Goal: Information Seeking & Learning: Find specific fact

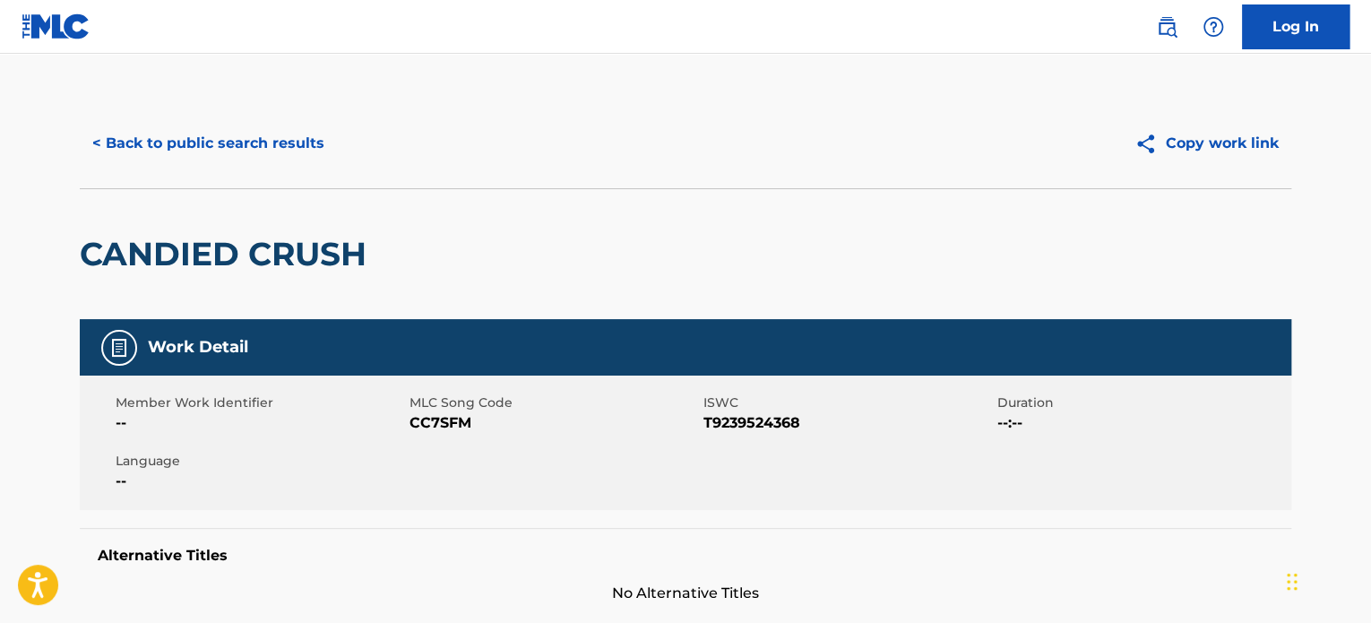
click at [307, 131] on button "< Back to public search results" at bounding box center [208, 143] width 257 height 45
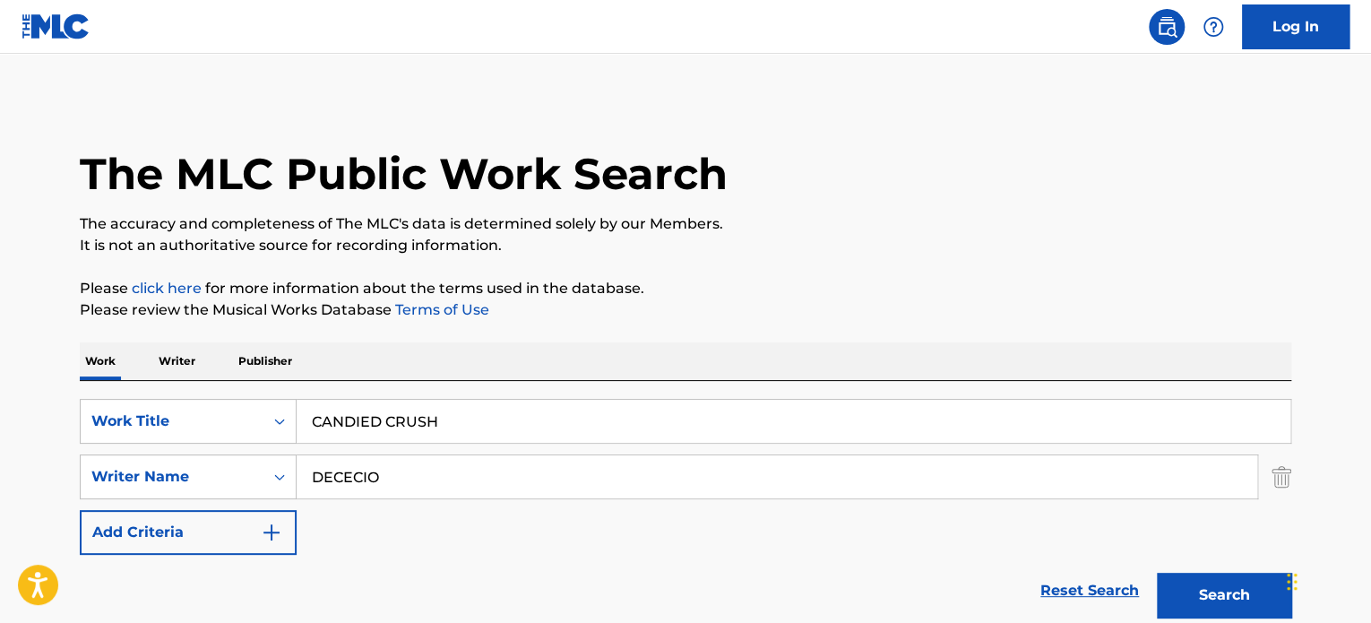
scroll to position [249, 0]
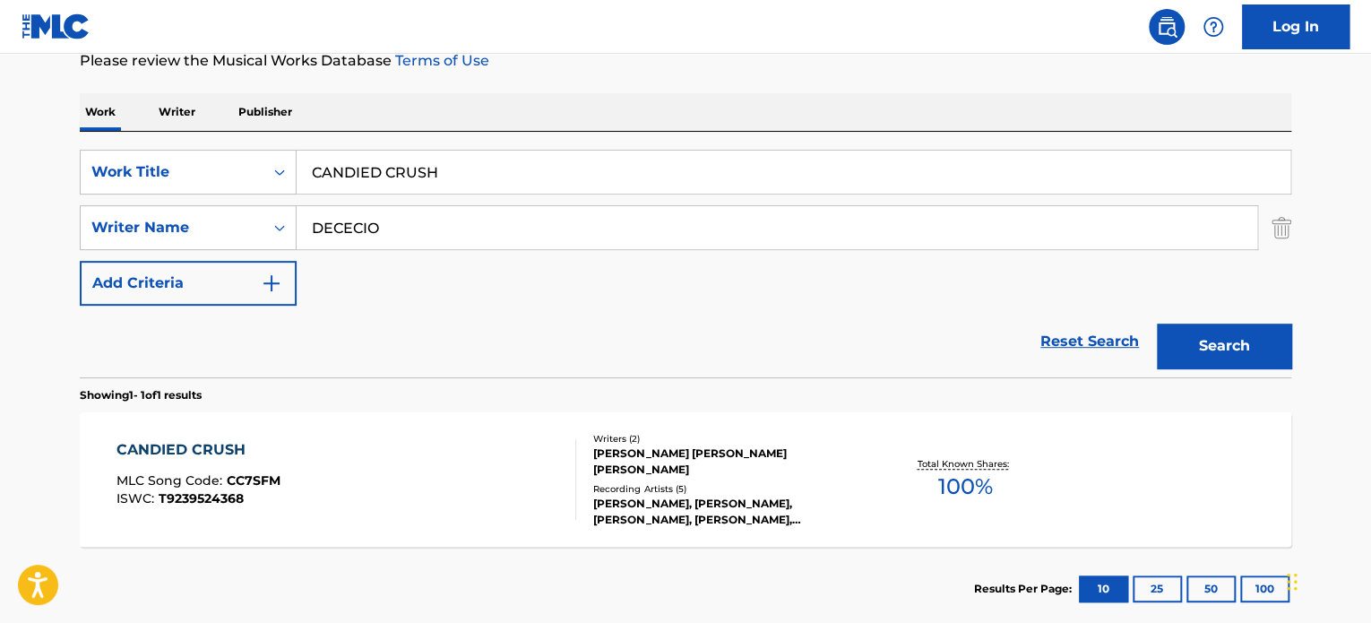
click at [375, 171] on input "CANDIED CRUSH" at bounding box center [794, 172] width 994 height 43
paste input "STRANGER"
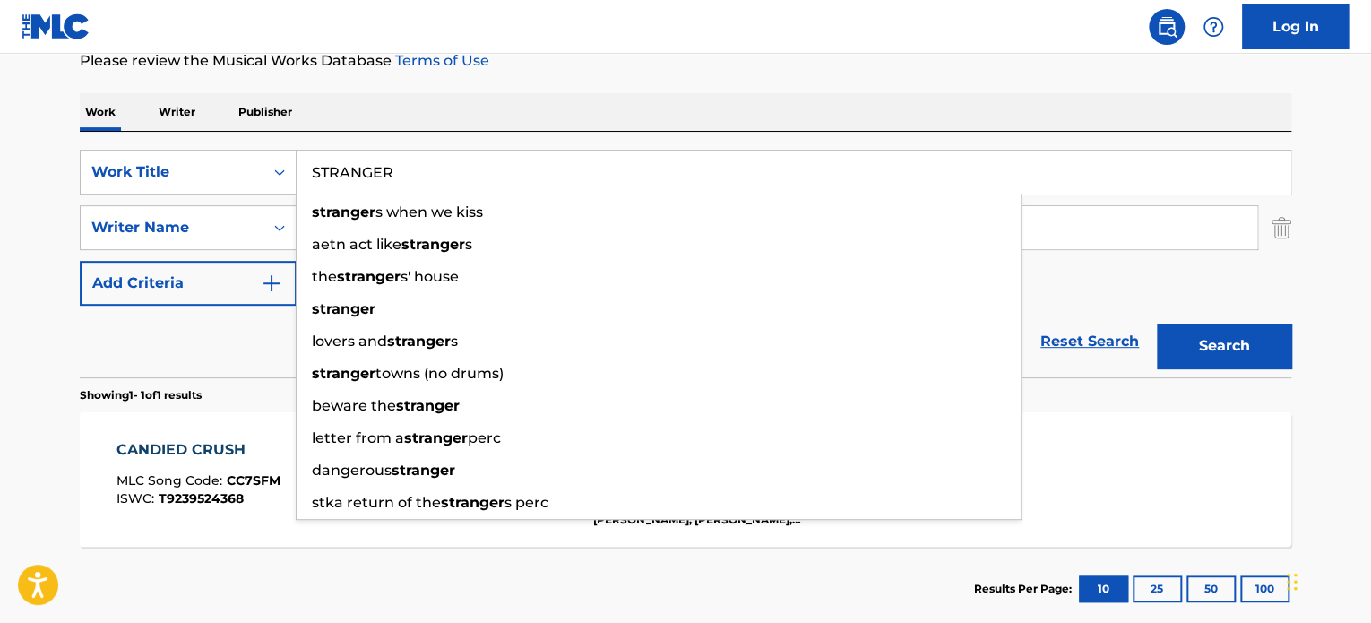
type input "STRANGER"
click at [239, 350] on div "Reset Search Search" at bounding box center [686, 342] width 1212 height 72
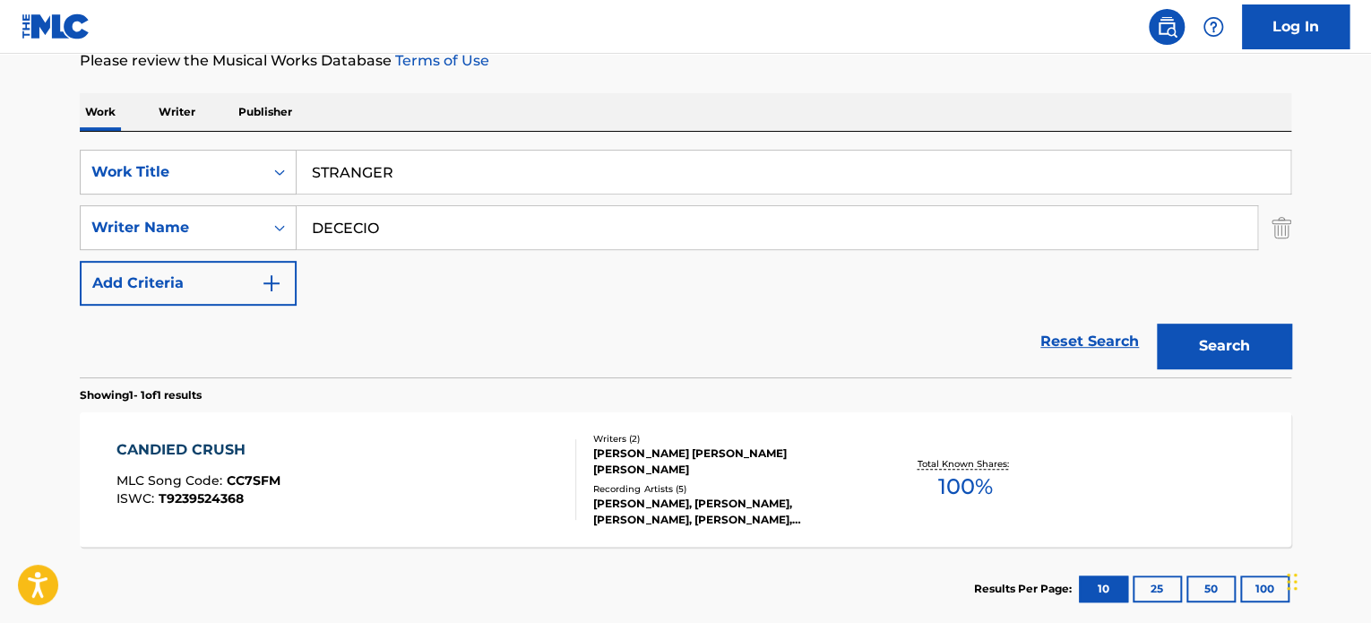
click at [348, 241] on input "DECECIO" at bounding box center [777, 227] width 961 height 43
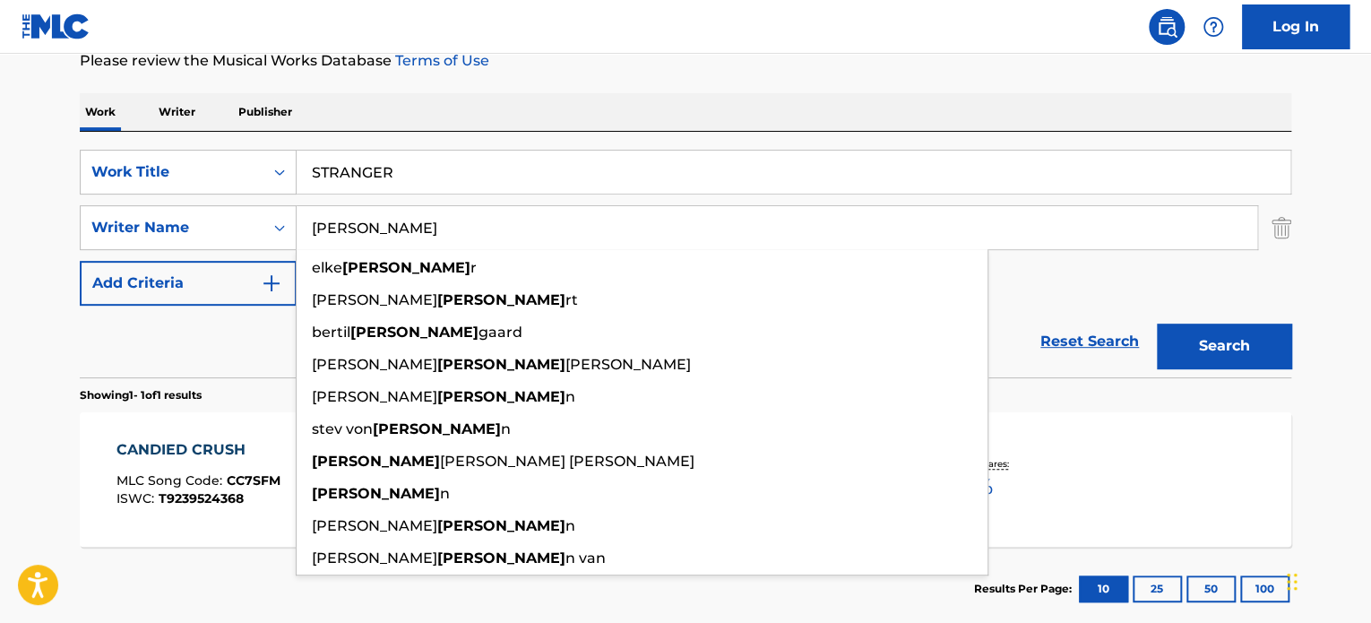
click at [350, 227] on input "[PERSON_NAME]" at bounding box center [777, 227] width 961 height 43
type input "[PERSON_NAME]"
click at [1207, 333] on button "Search" at bounding box center [1224, 346] width 134 height 45
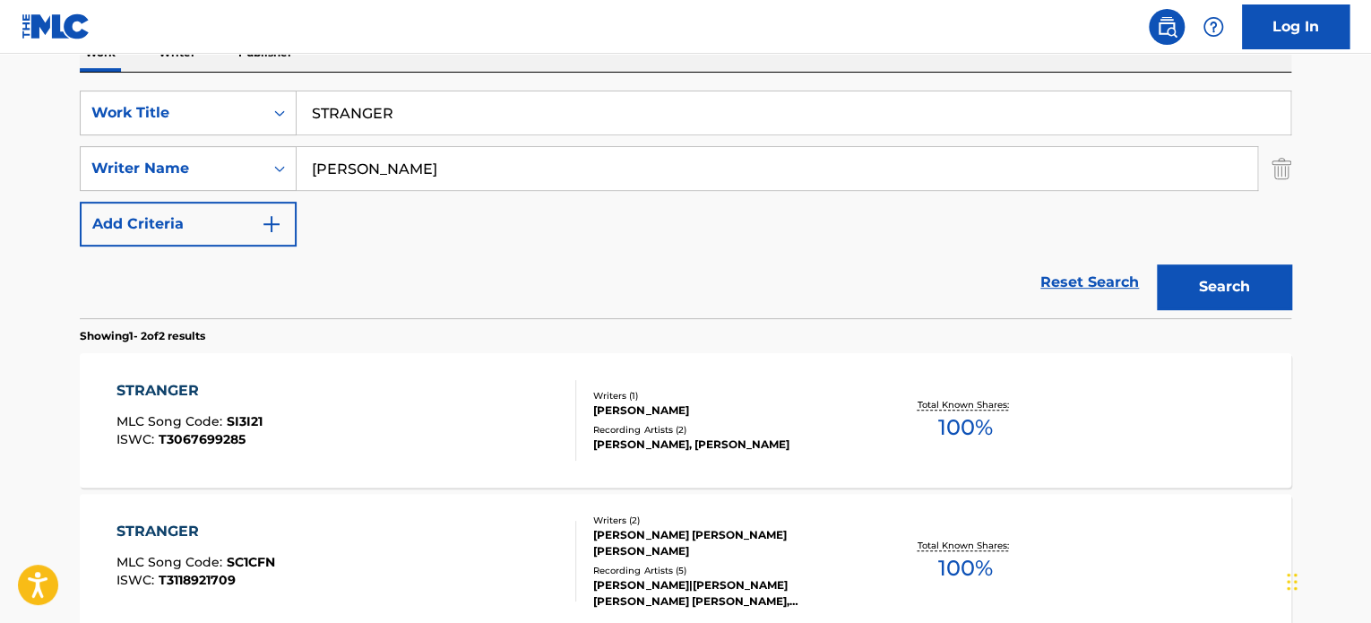
scroll to position [339, 0]
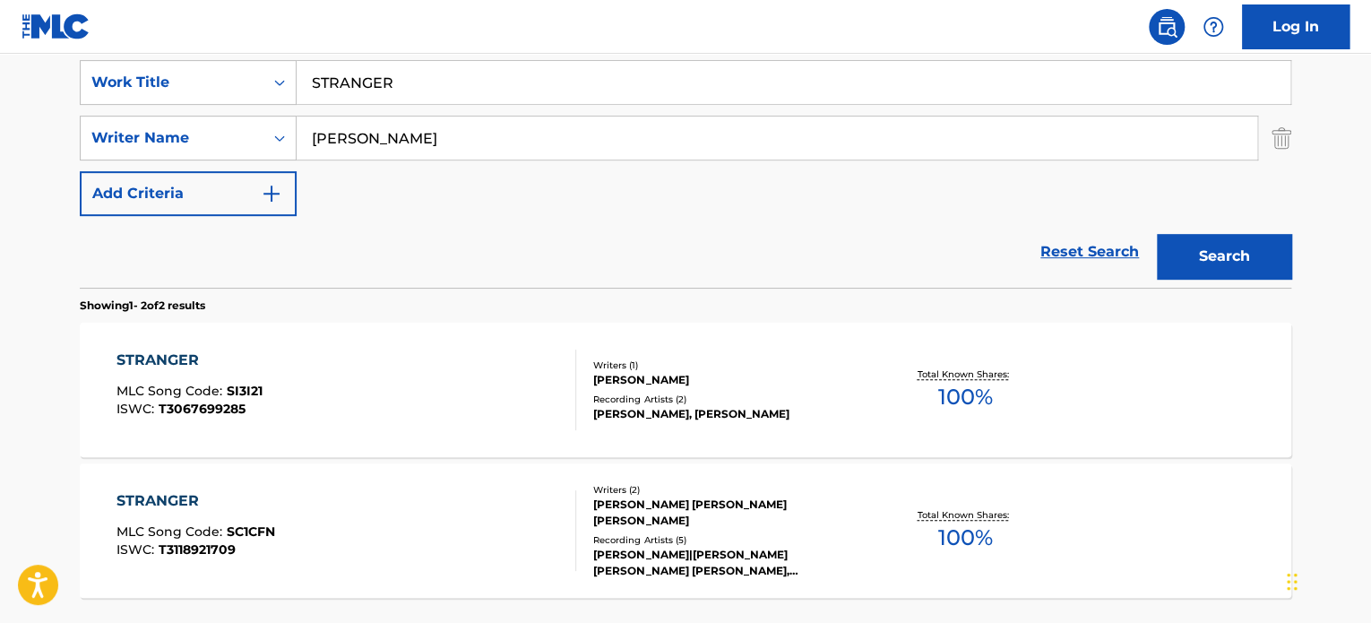
click at [454, 391] on div "STRANGER MLC Song Code : SI3I21 ISWC : T3067699285" at bounding box center [347, 390] width 461 height 81
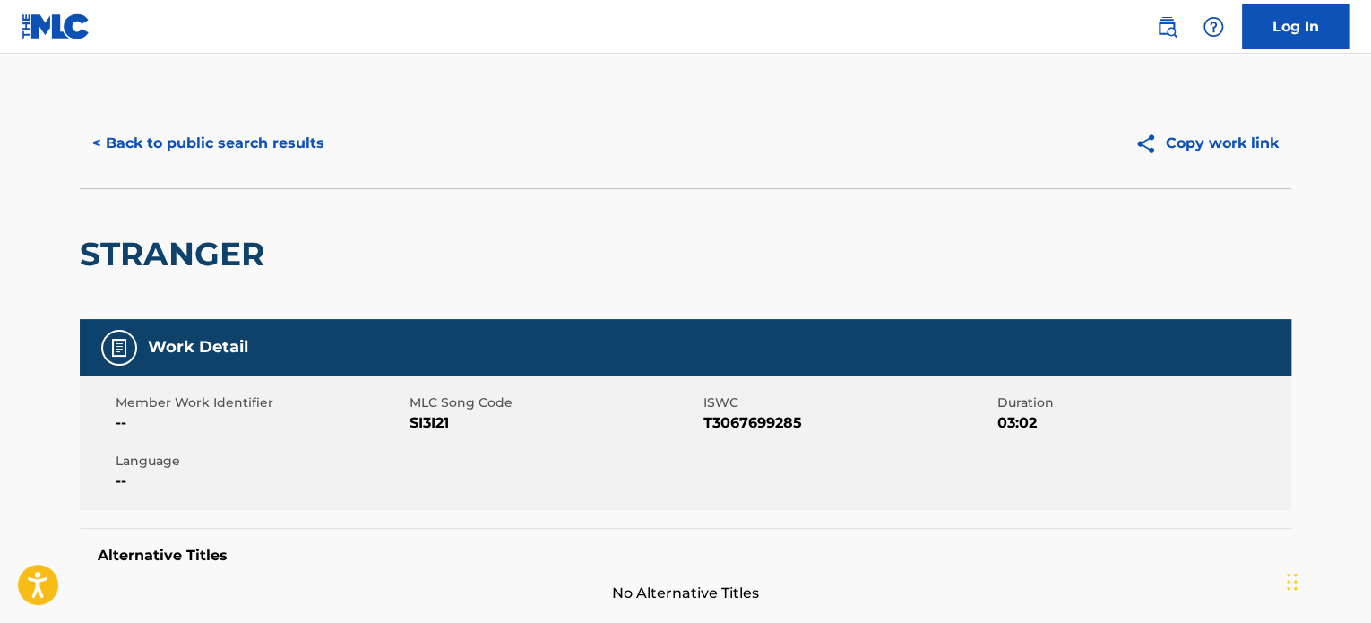
click at [255, 103] on div "< Back to public search results Copy work link" at bounding box center [686, 144] width 1212 height 90
click at [275, 145] on button "< Back to public search results" at bounding box center [208, 143] width 257 height 45
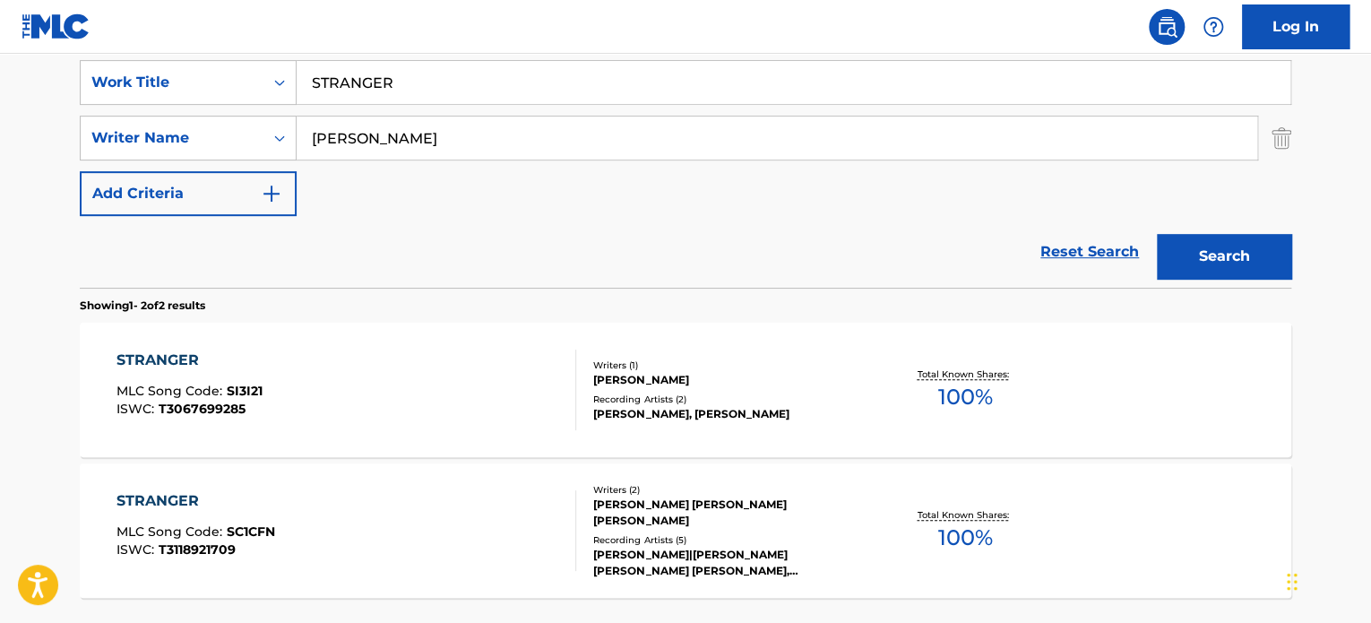
scroll to position [428, 0]
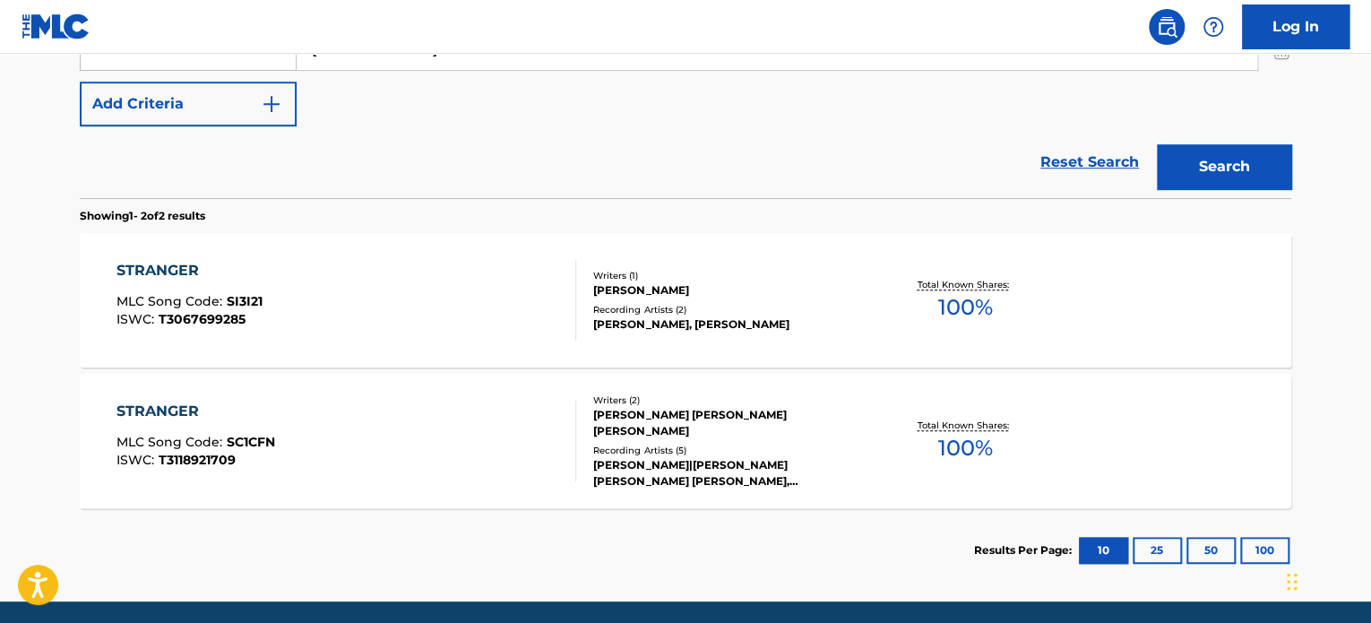
click at [502, 408] on div "STRANGER MLC Song Code : SC1CFN ISWC : T3118921709" at bounding box center [347, 441] width 461 height 81
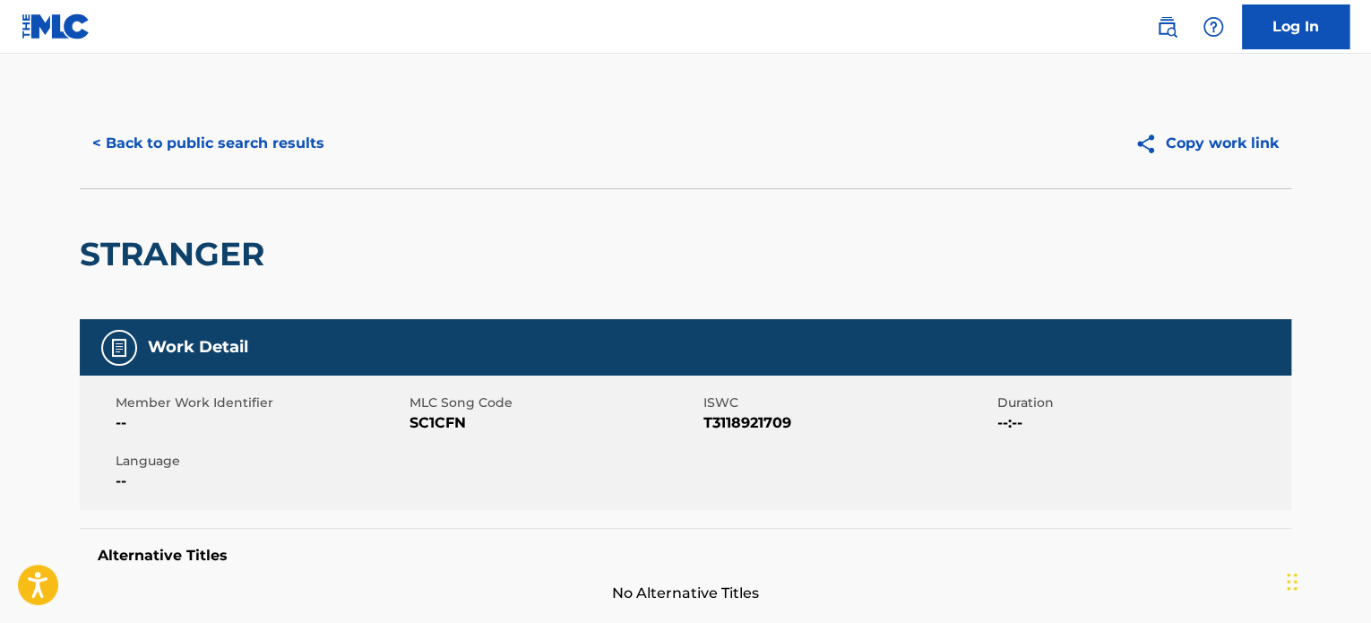
click at [257, 153] on button "< Back to public search results" at bounding box center [208, 143] width 257 height 45
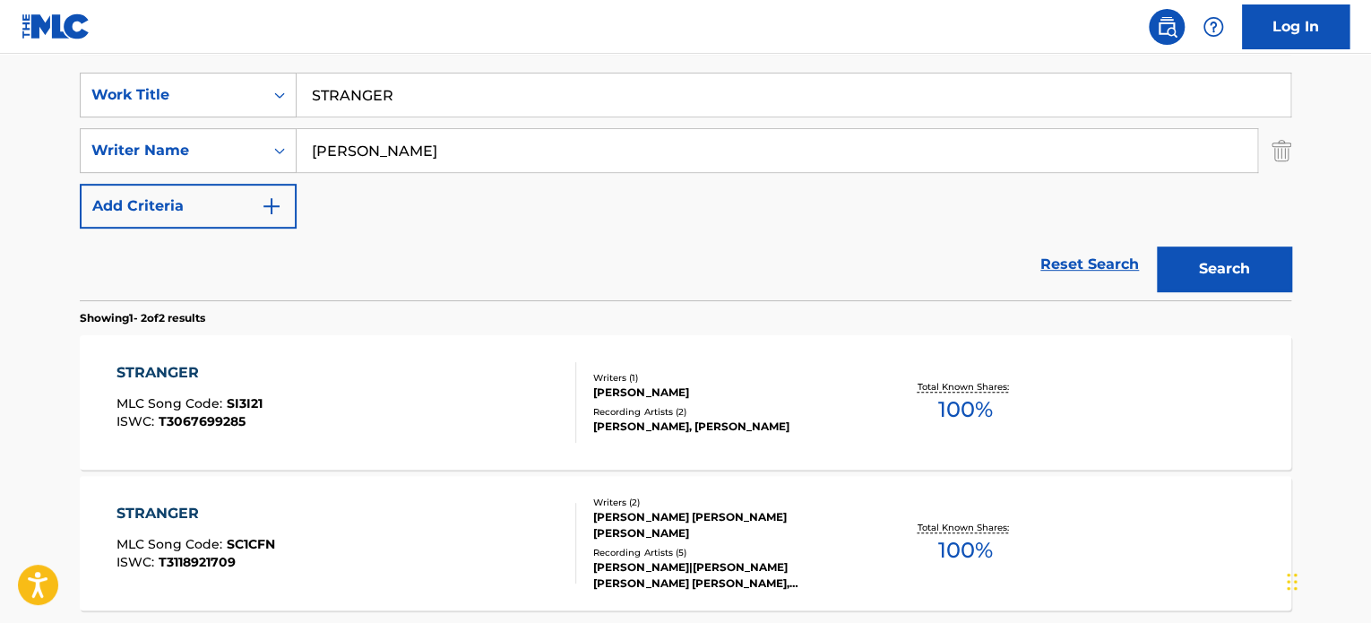
scroll to position [300, 0]
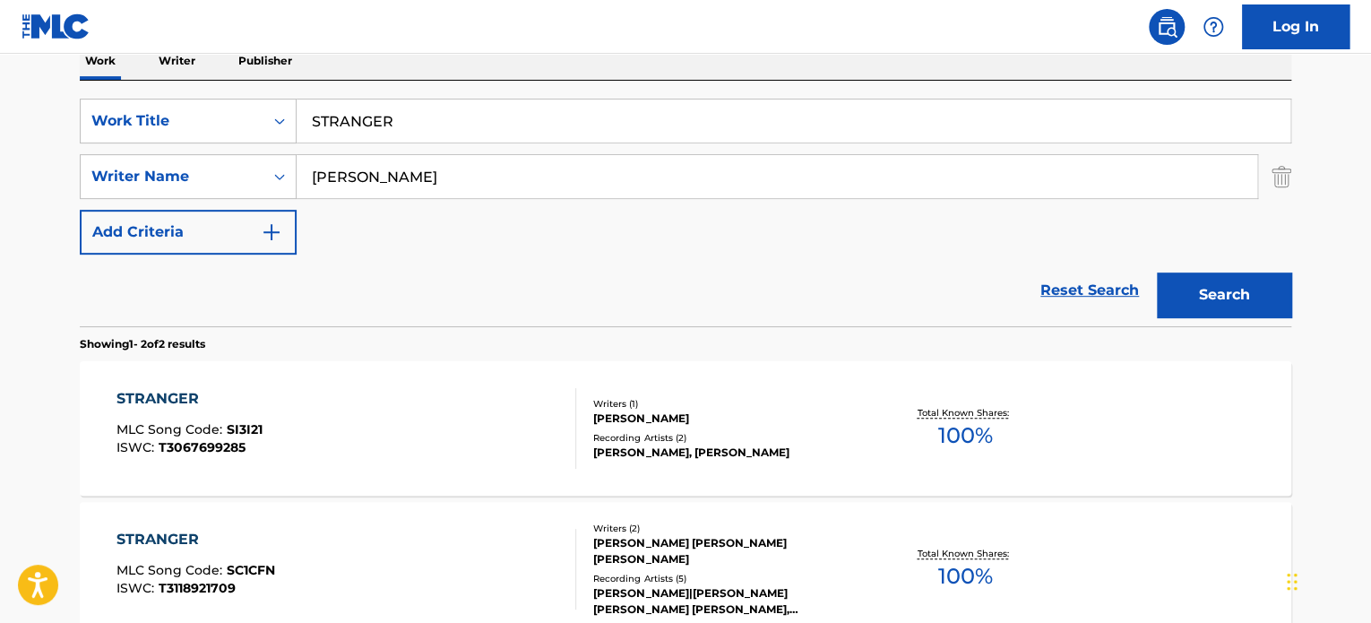
click at [384, 121] on input "STRANGER" at bounding box center [794, 120] width 994 height 43
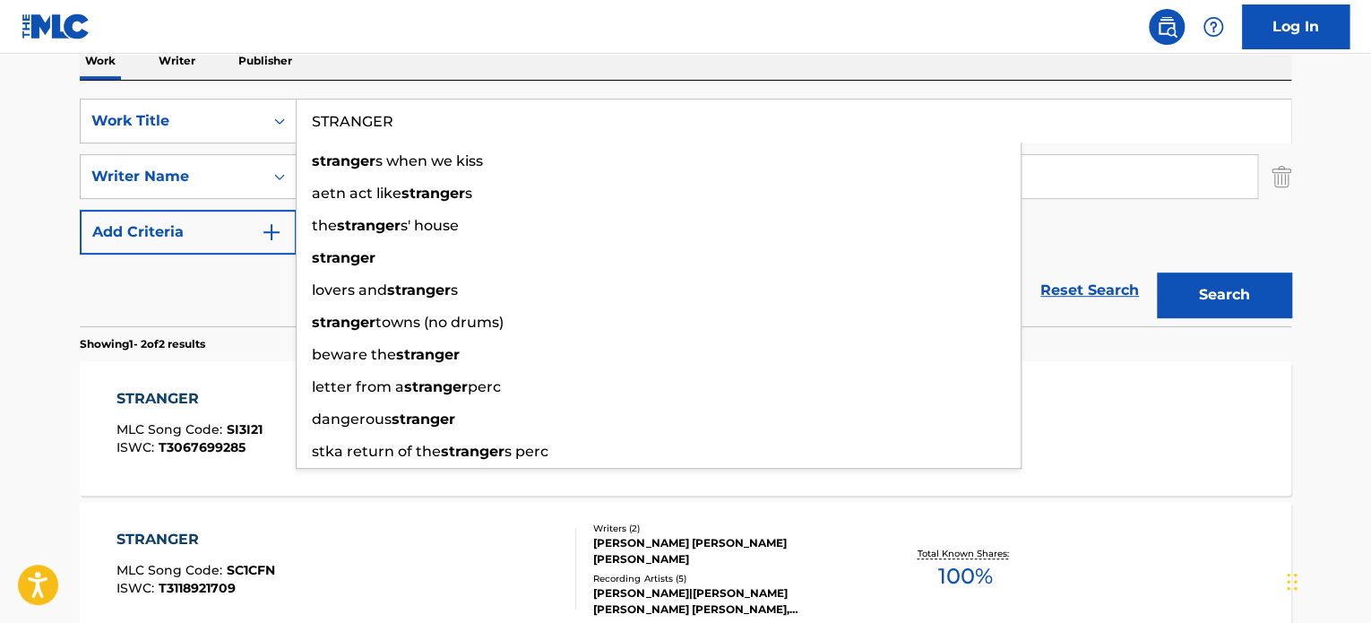
paste input "KNOWING HALF THE FUTURE"
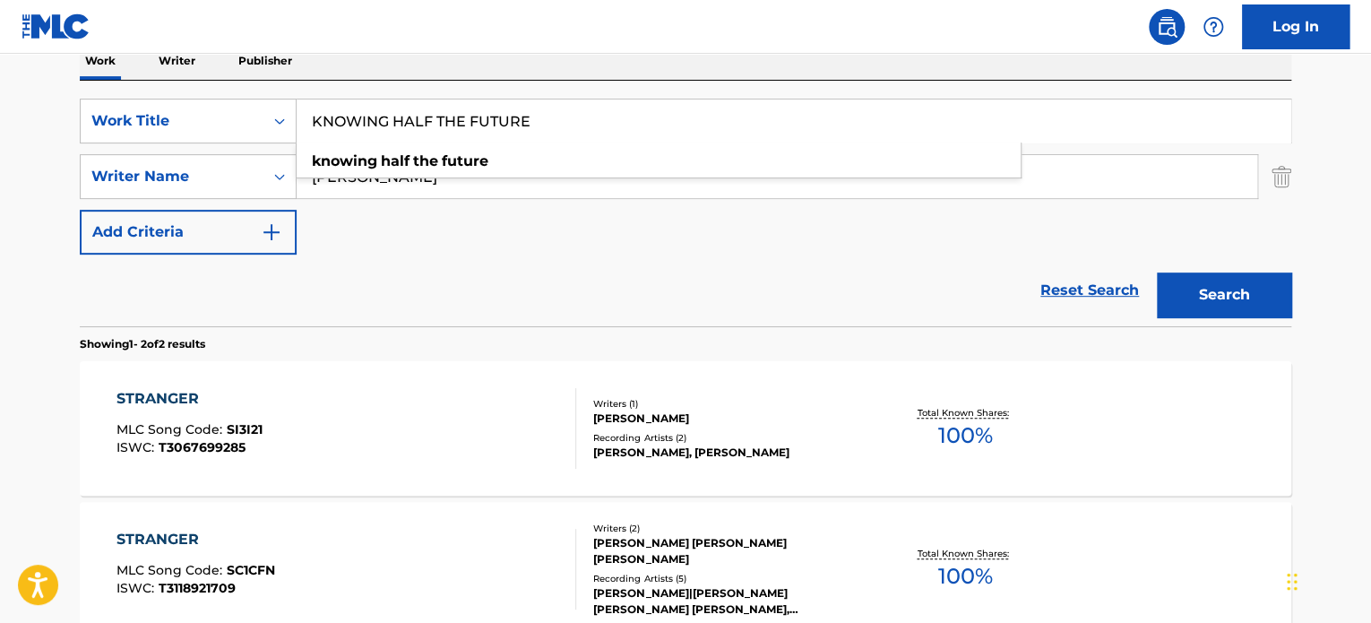
type input "KNOWING HALF THE FUTURE"
click at [179, 366] on div "STRANGER MLC Song Code : SI3I21 ISWC : T3067699285 Writers ( 1 ) [PERSON_NAME] …" at bounding box center [686, 428] width 1212 height 134
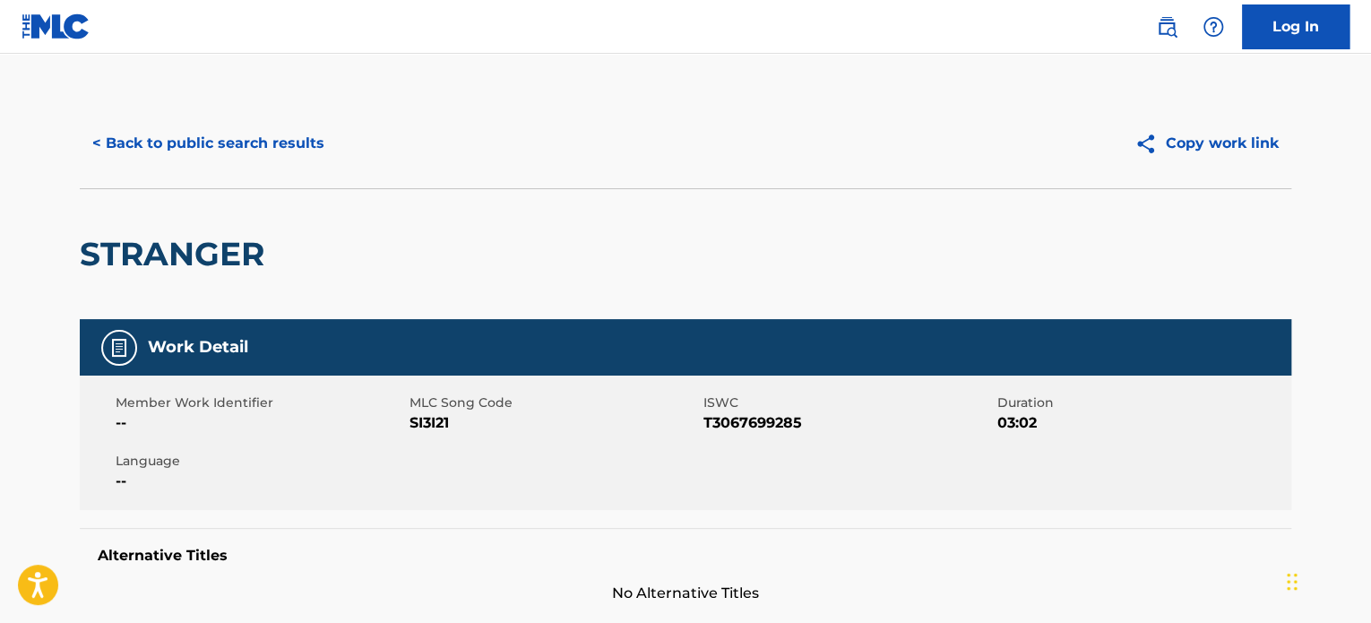
click at [233, 135] on button "< Back to public search results" at bounding box center [208, 143] width 257 height 45
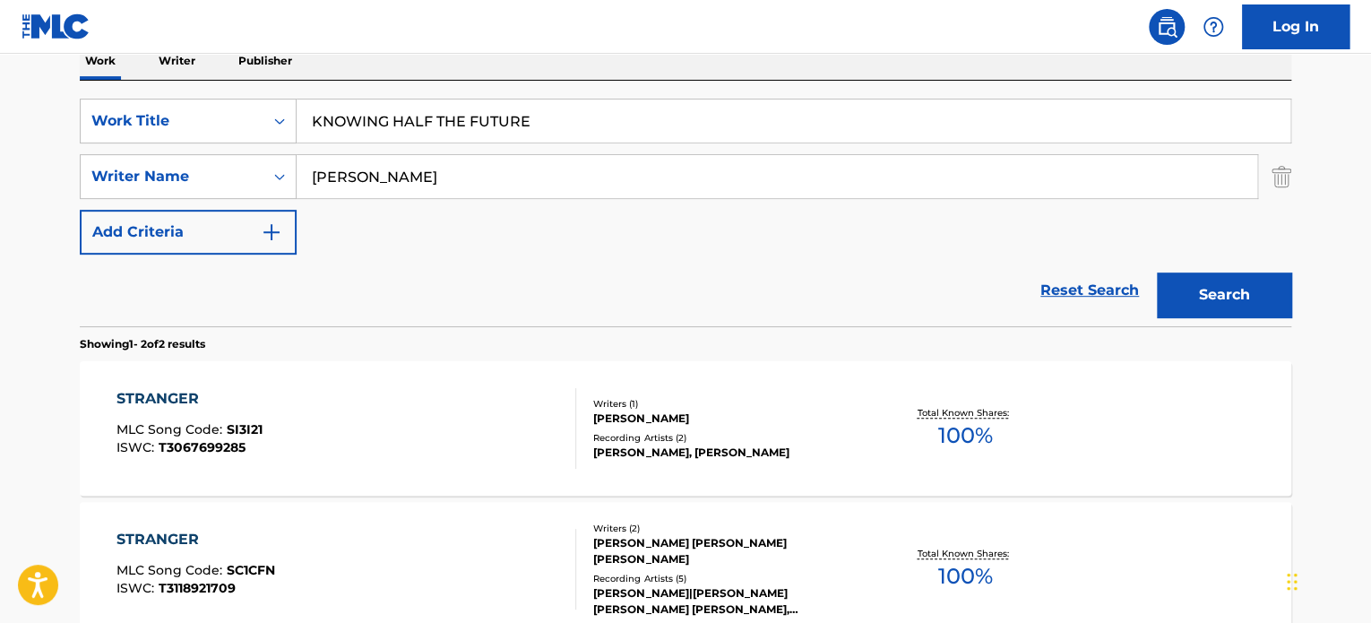
click at [376, 168] on input "[PERSON_NAME]" at bounding box center [777, 176] width 961 height 43
drag, startPoint x: 1201, startPoint y: 282, endPoint x: 953, endPoint y: 113, distance: 300.6
click at [1192, 278] on button "Search" at bounding box center [1224, 294] width 134 height 45
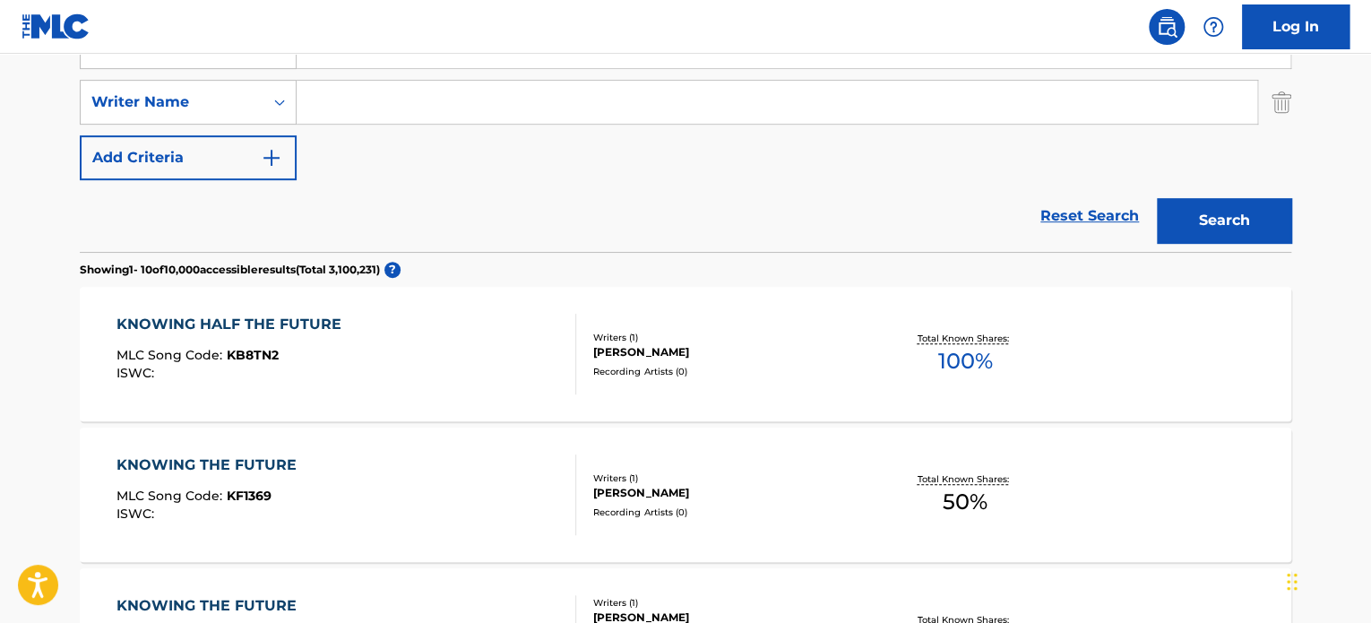
scroll to position [480, 0]
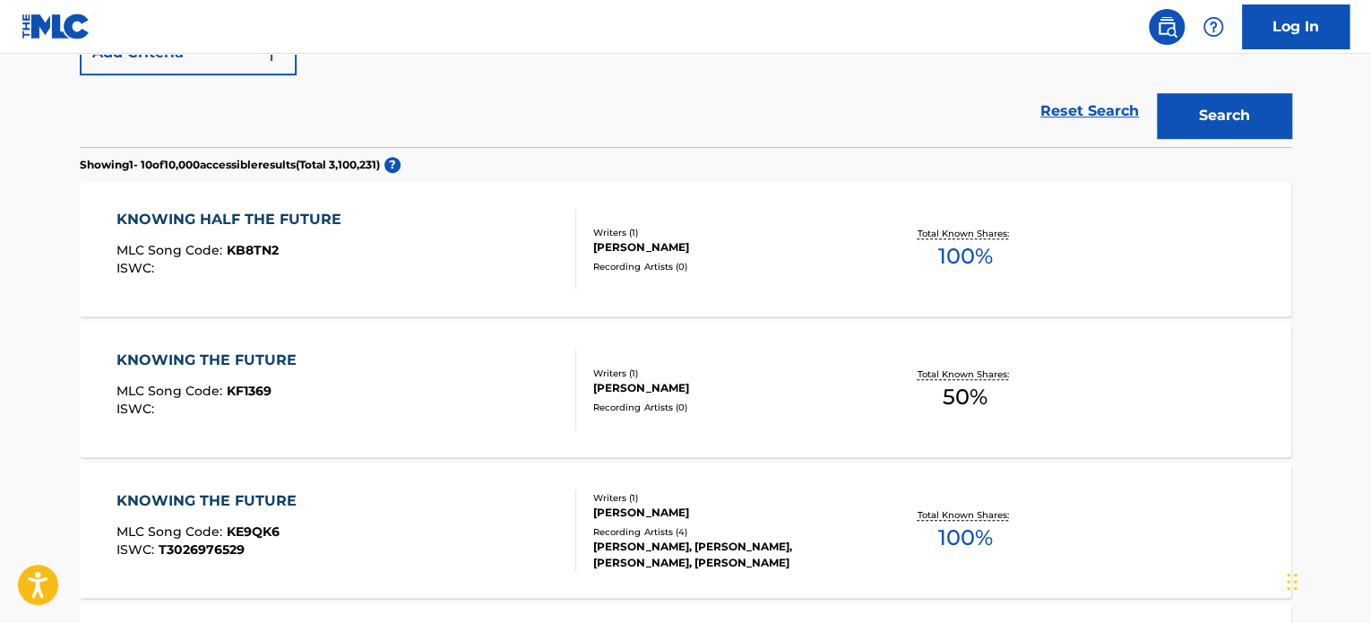
click at [480, 256] on div "KNOWING HALF THE FUTURE MLC Song Code : KB8TN2 ISWC :" at bounding box center [347, 249] width 461 height 81
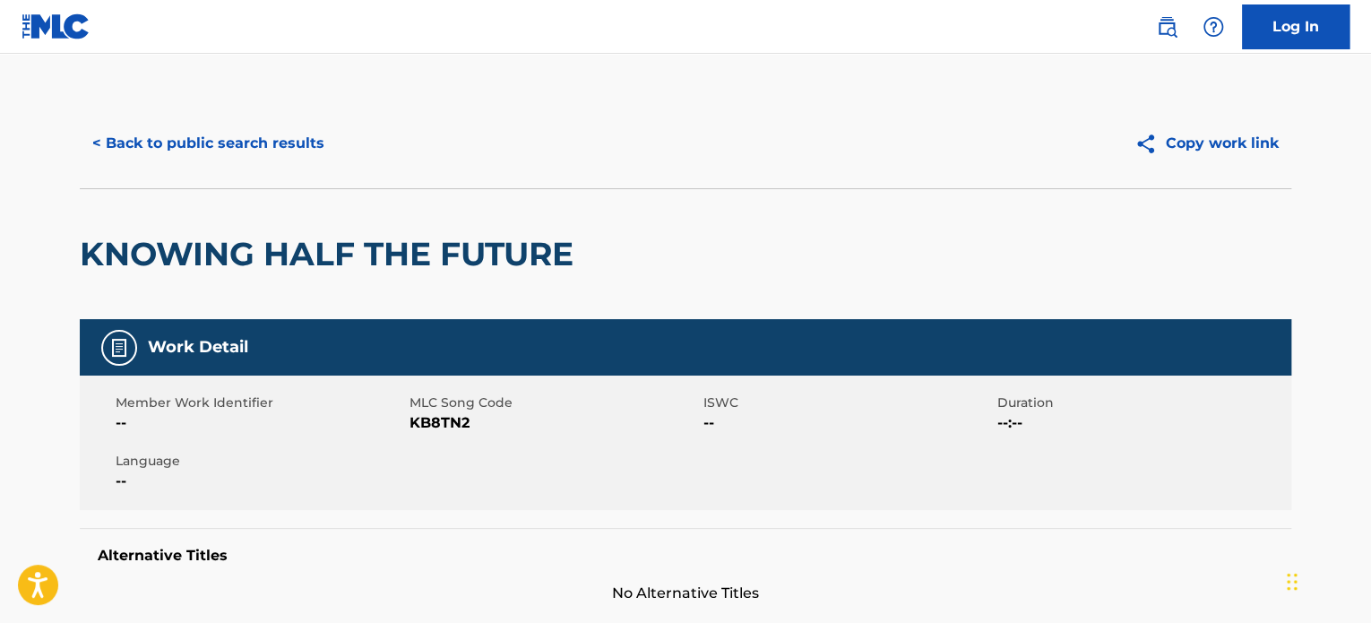
click at [306, 137] on button "< Back to public search results" at bounding box center [208, 143] width 257 height 45
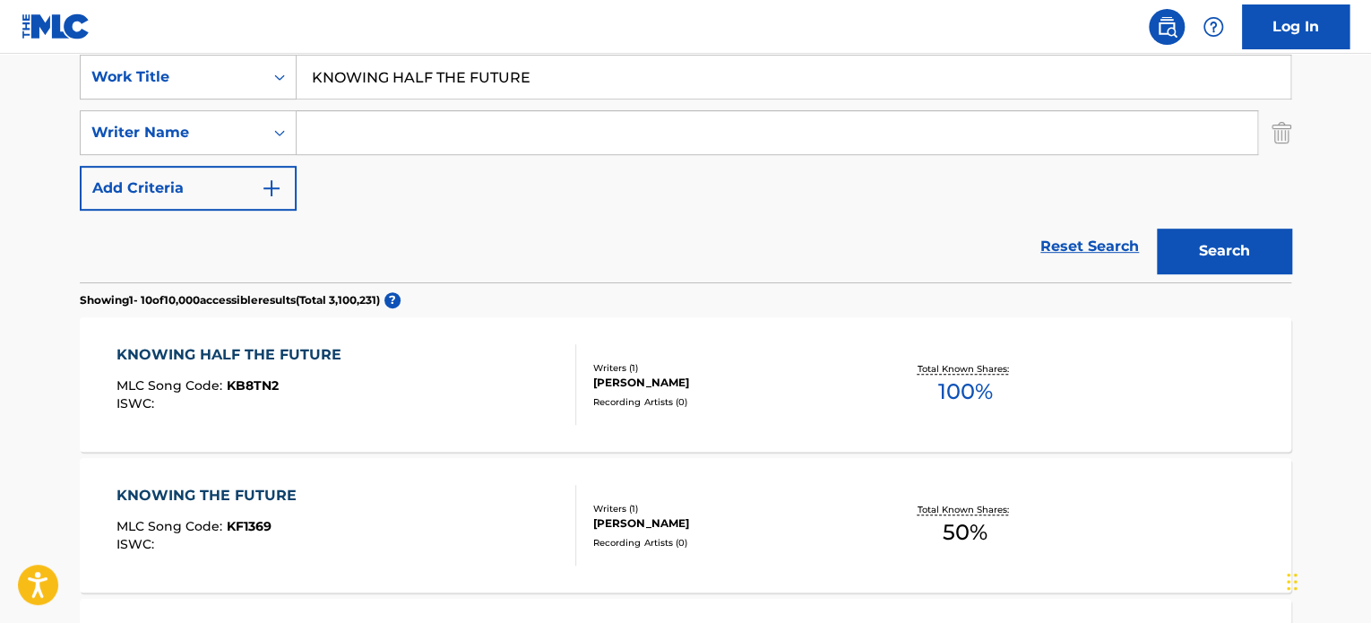
scroll to position [313, 0]
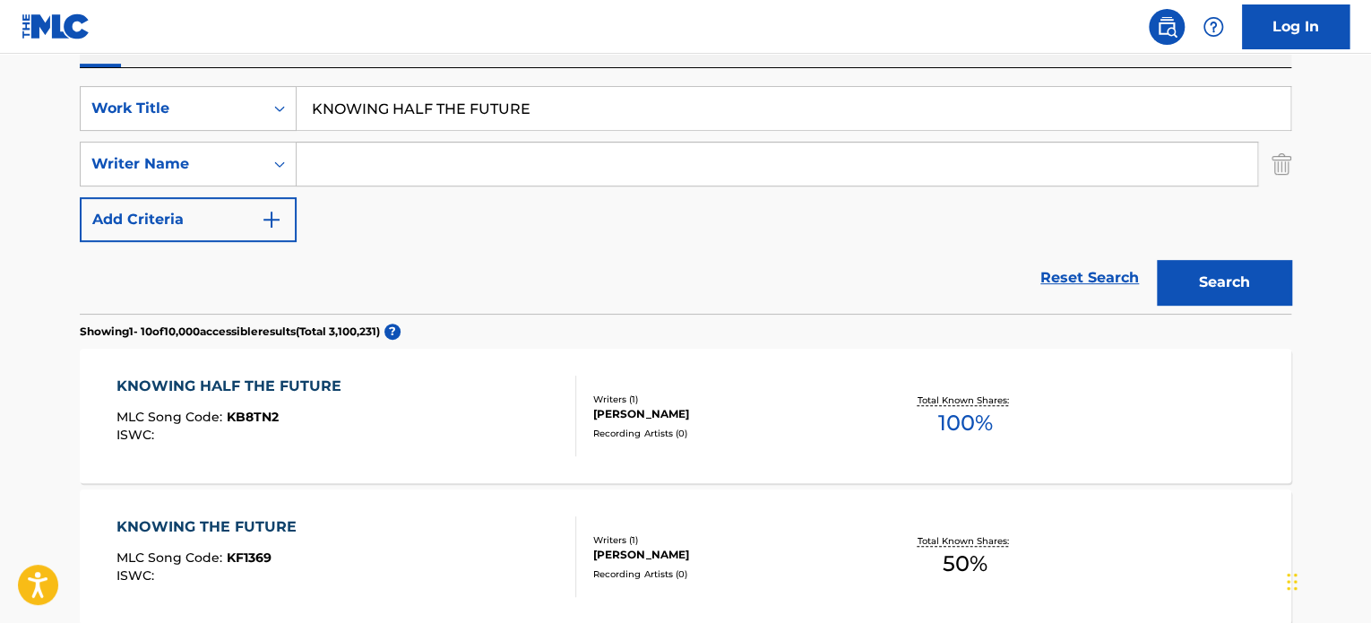
click at [428, 111] on input "KNOWING HALF THE FUTURE" at bounding box center [794, 108] width 994 height 43
paste input "PIRATES OF THE SKY"
type input "PIRATES OF THE SKY"
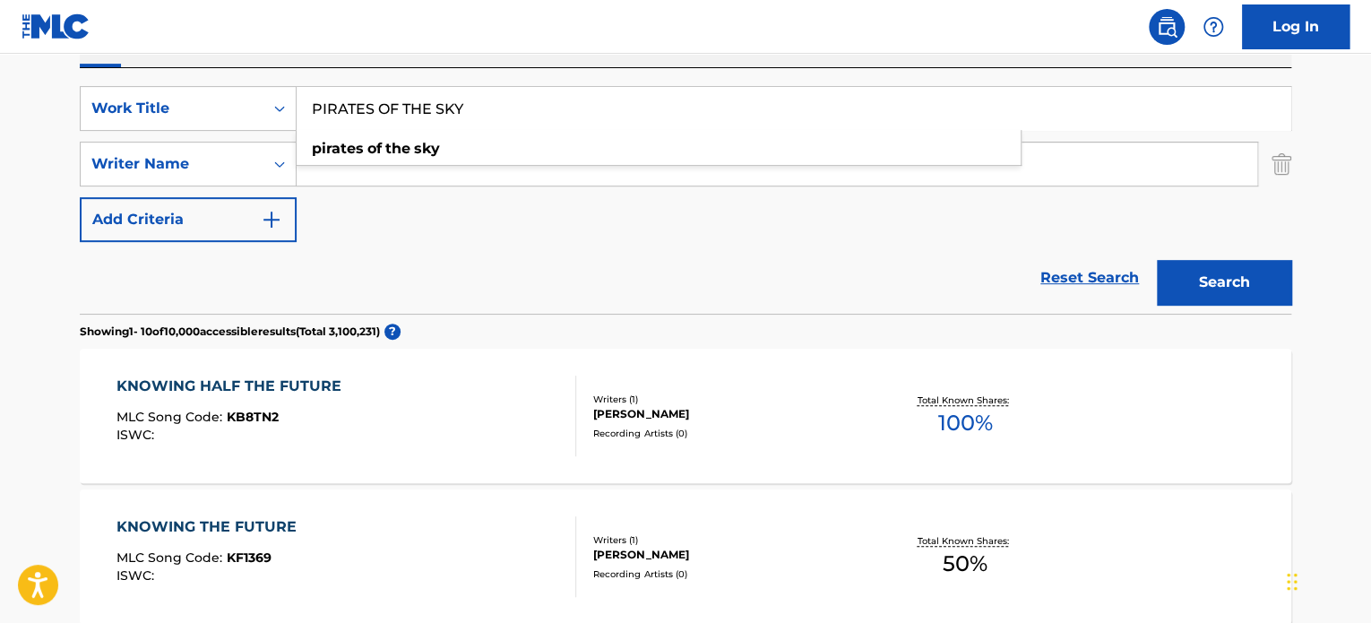
click at [301, 275] on div "Reset Search Search" at bounding box center [686, 278] width 1212 height 72
click at [1201, 273] on button "Search" at bounding box center [1224, 282] width 134 height 45
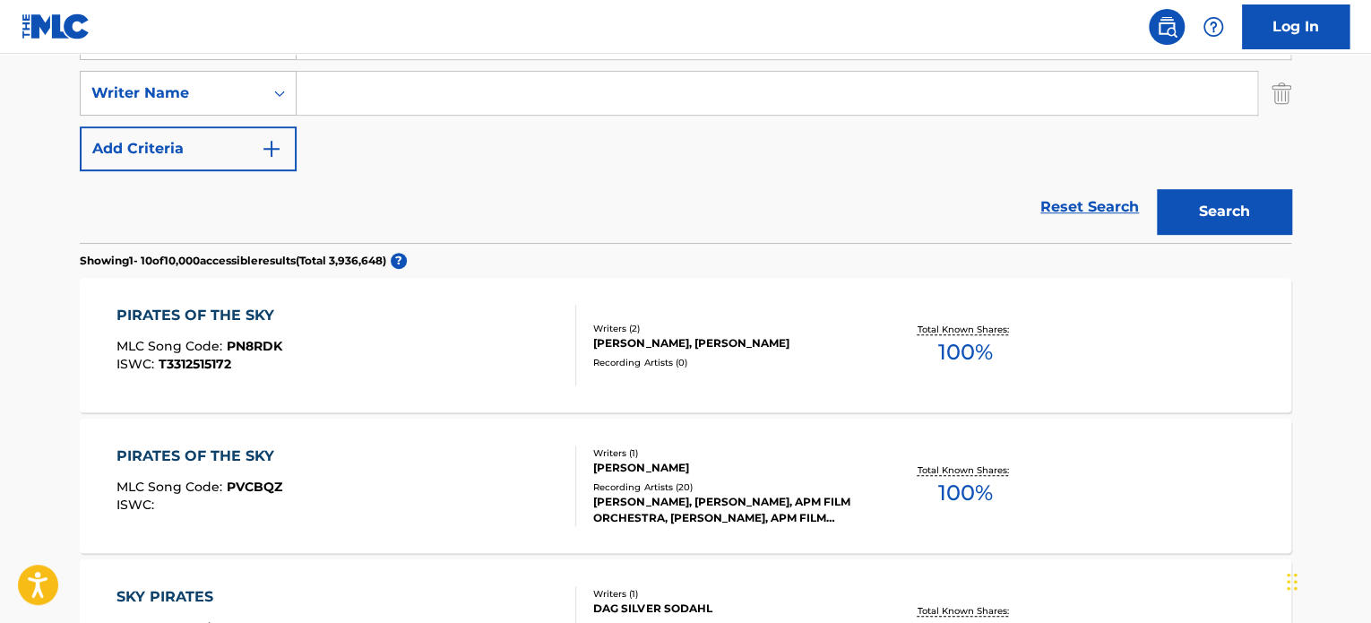
scroll to position [402, 0]
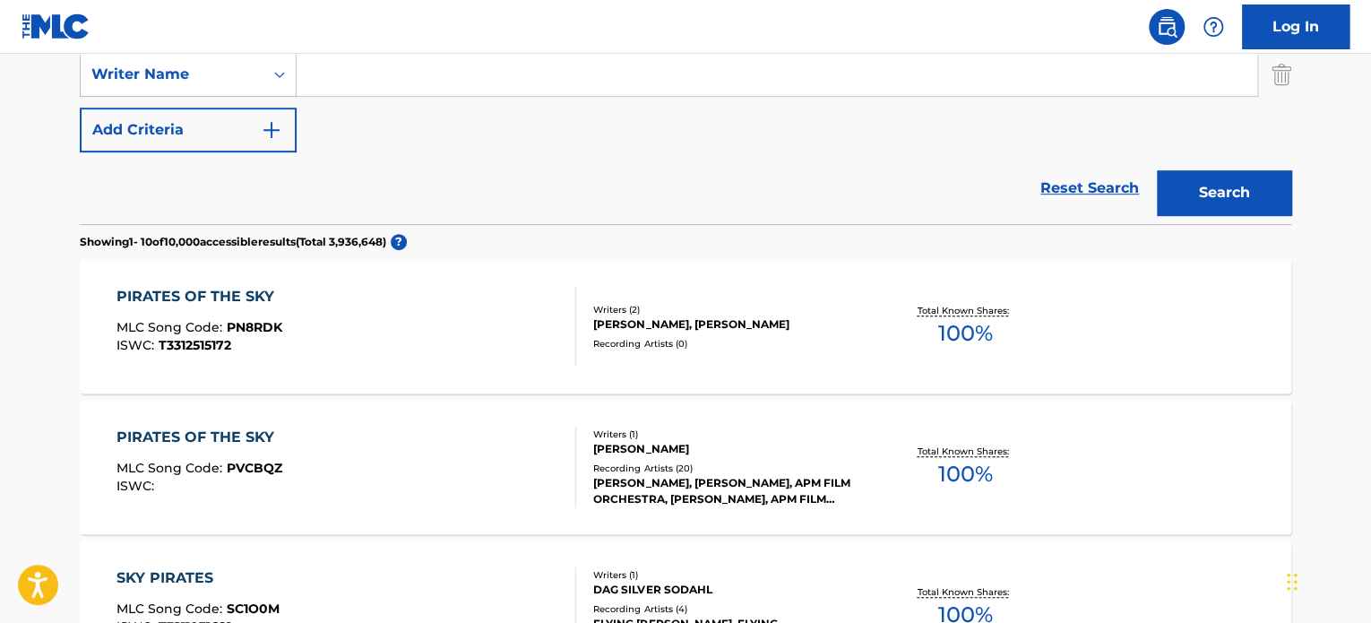
click at [441, 322] on div "PIRATES OF THE SKY MLC Song Code : PN8RDK ISWC : T3312515172" at bounding box center [347, 326] width 461 height 81
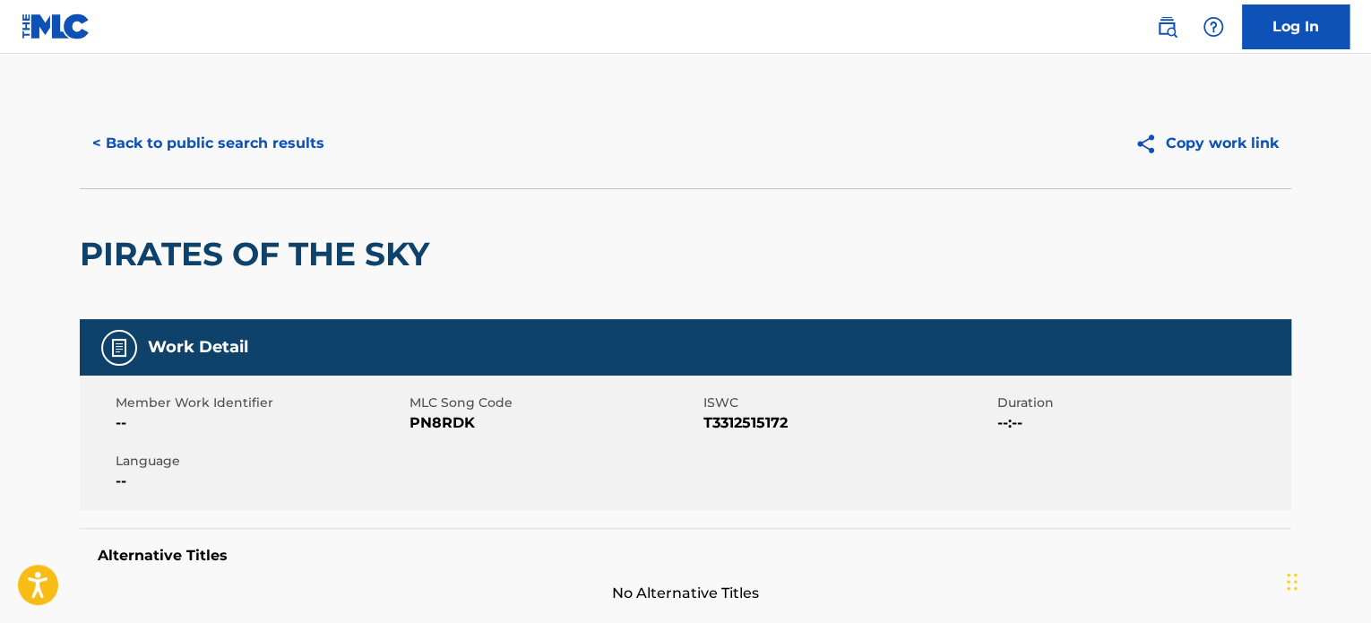
click at [295, 145] on button "< Back to public search results" at bounding box center [208, 143] width 257 height 45
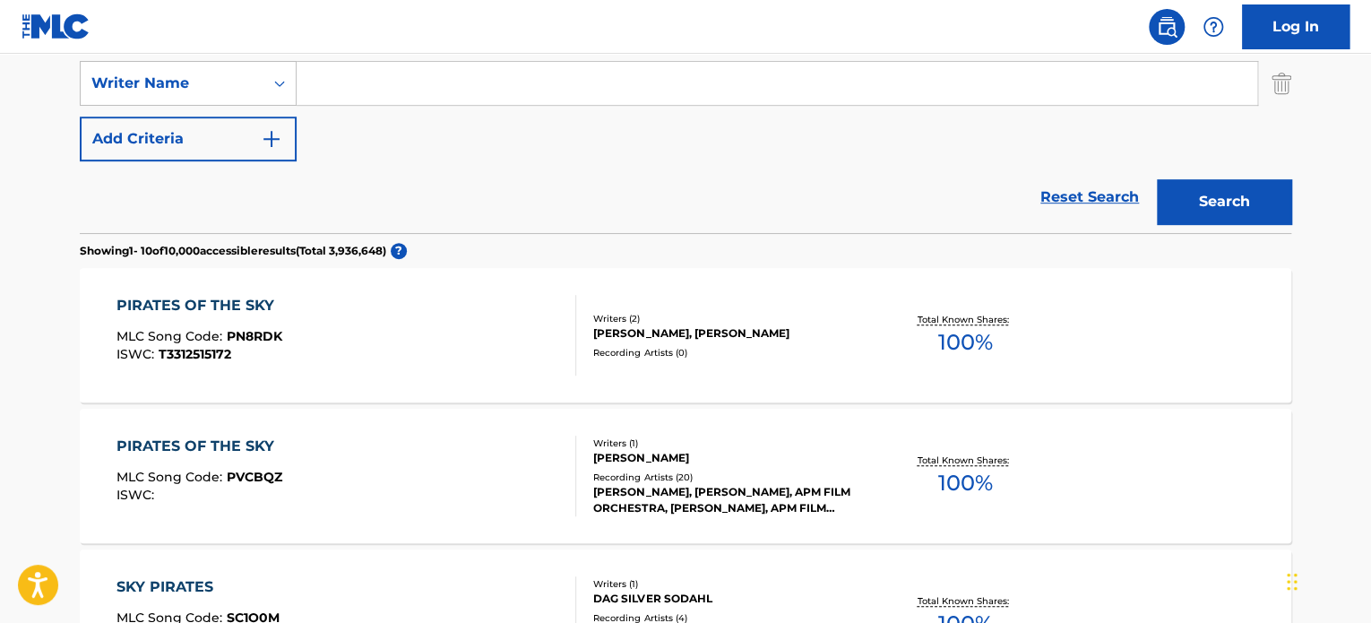
scroll to position [304, 0]
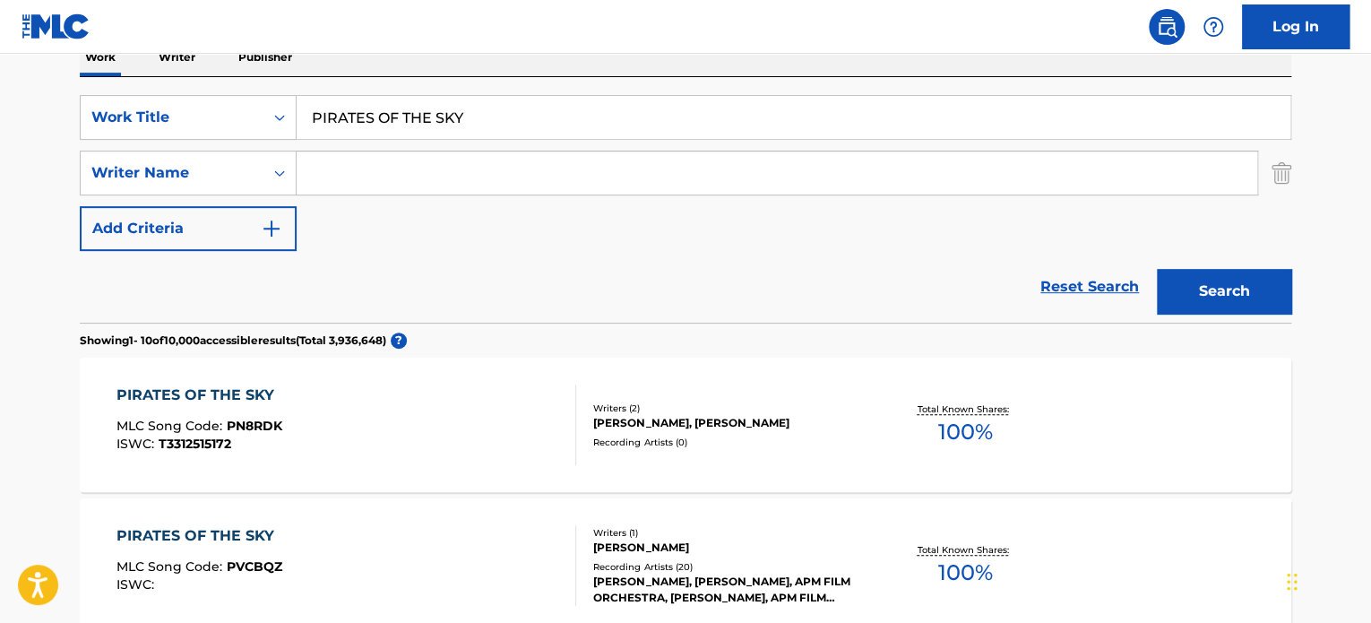
click at [373, 115] on input "PIRATES OF THE SKY" at bounding box center [794, 117] width 994 height 43
paste input "STRESSED TICKING"
type input "STRESSED TICKING"
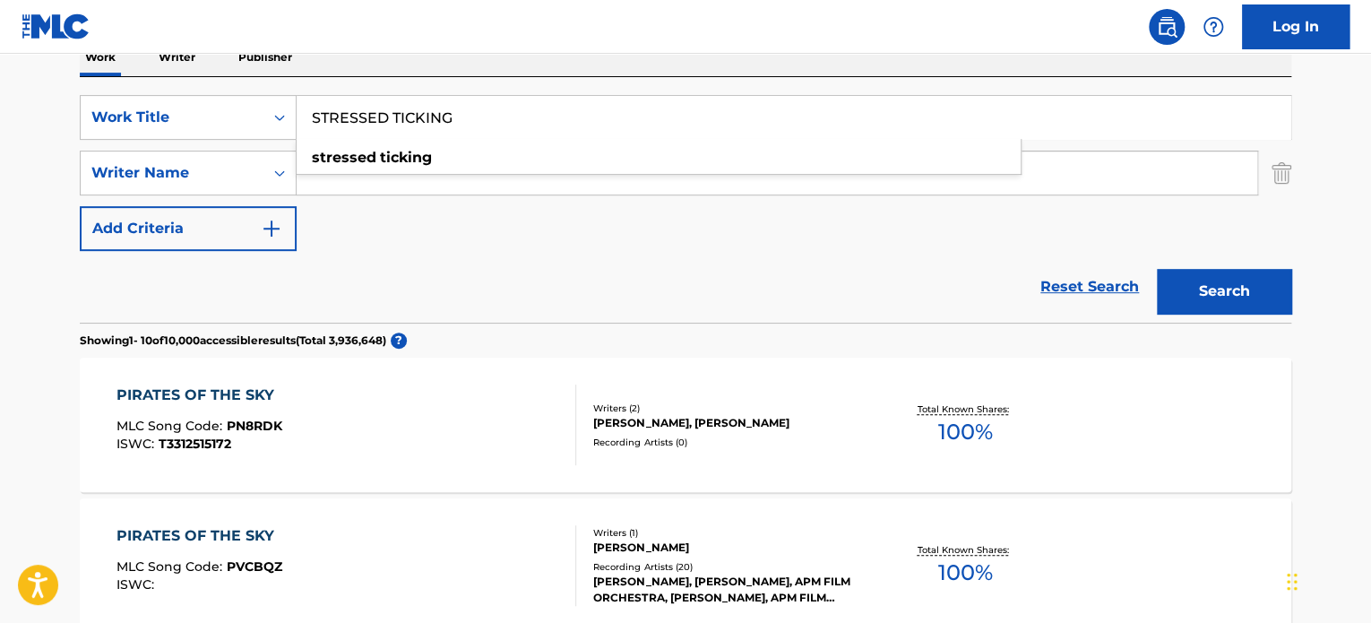
click at [1180, 285] on button "Search" at bounding box center [1224, 291] width 134 height 45
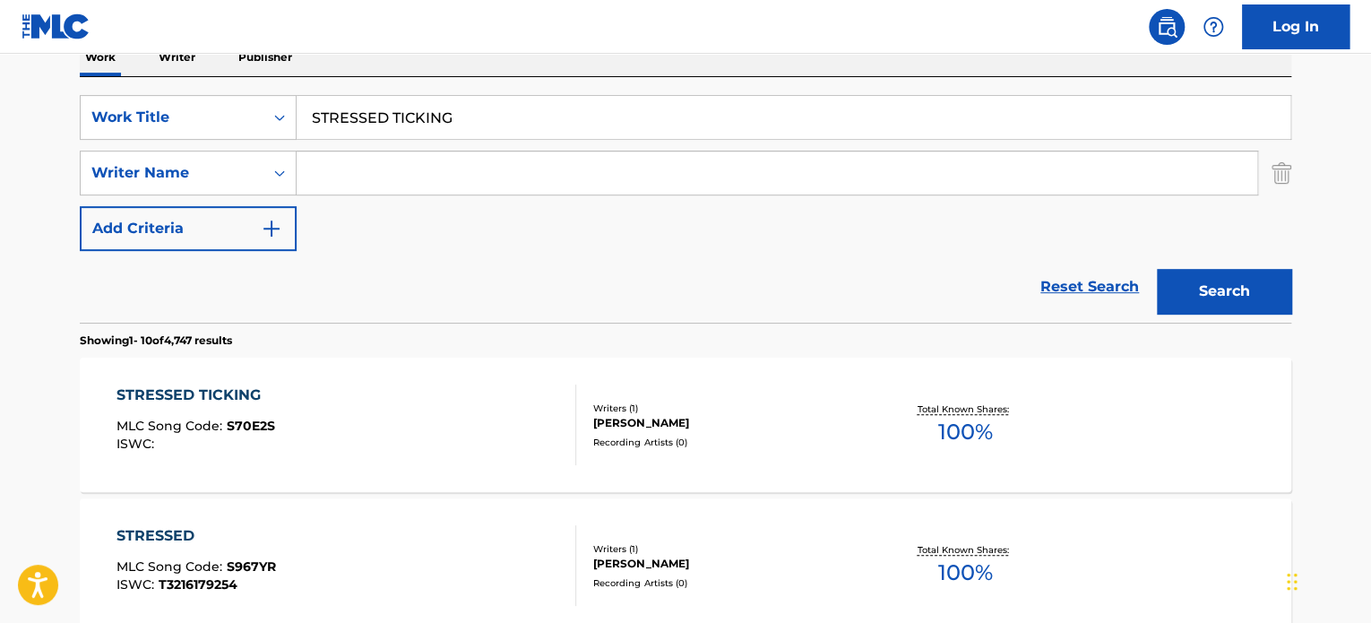
click at [497, 406] on div "STRESSED TICKING MLC Song Code : S70E2S ISWC :" at bounding box center [347, 425] width 461 height 81
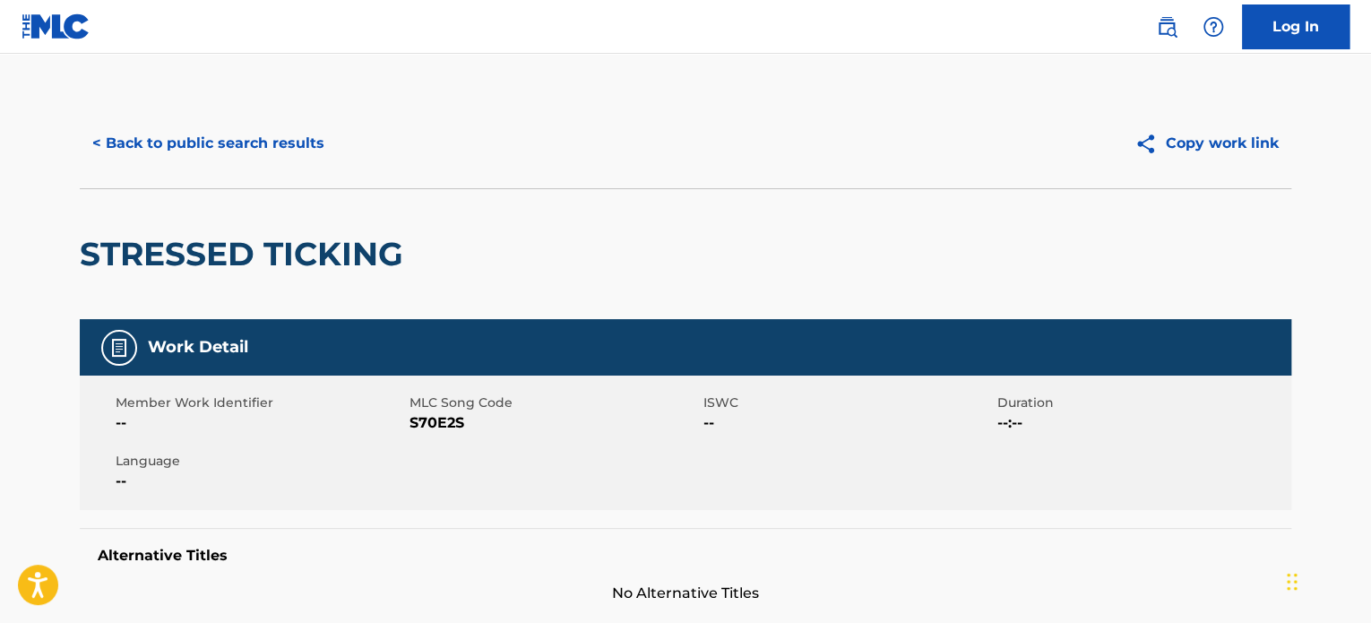
click at [280, 149] on button "< Back to public search results" at bounding box center [208, 143] width 257 height 45
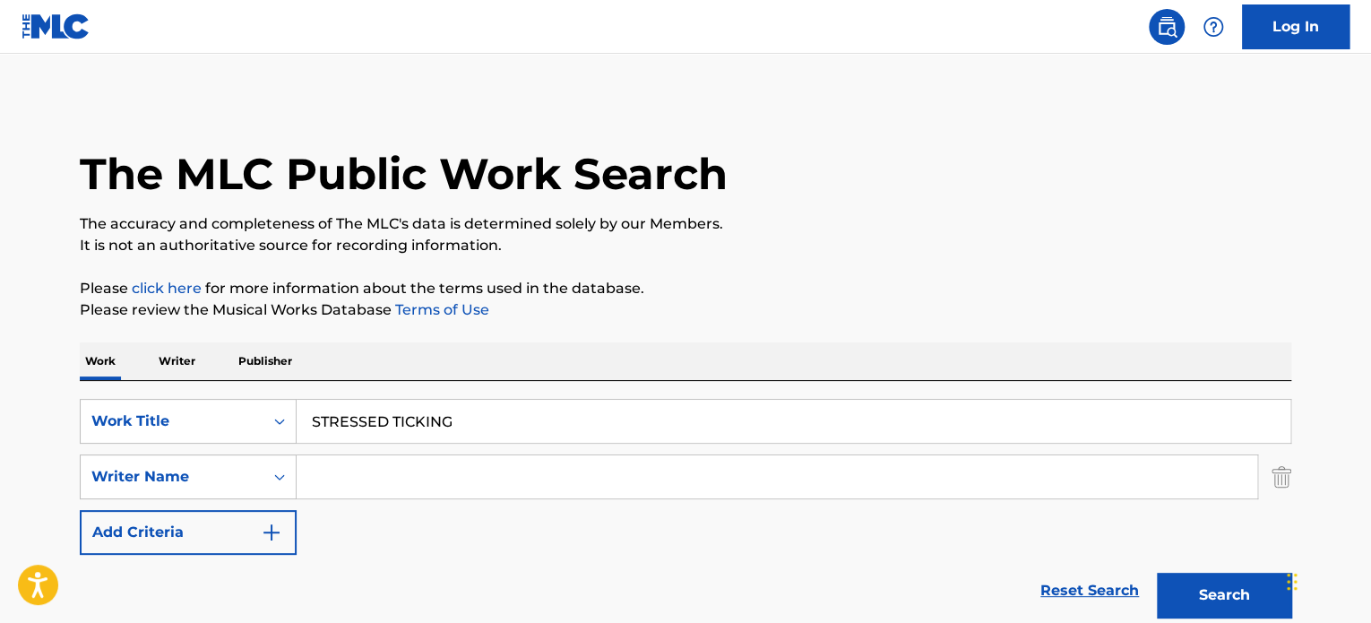
scroll to position [304, 0]
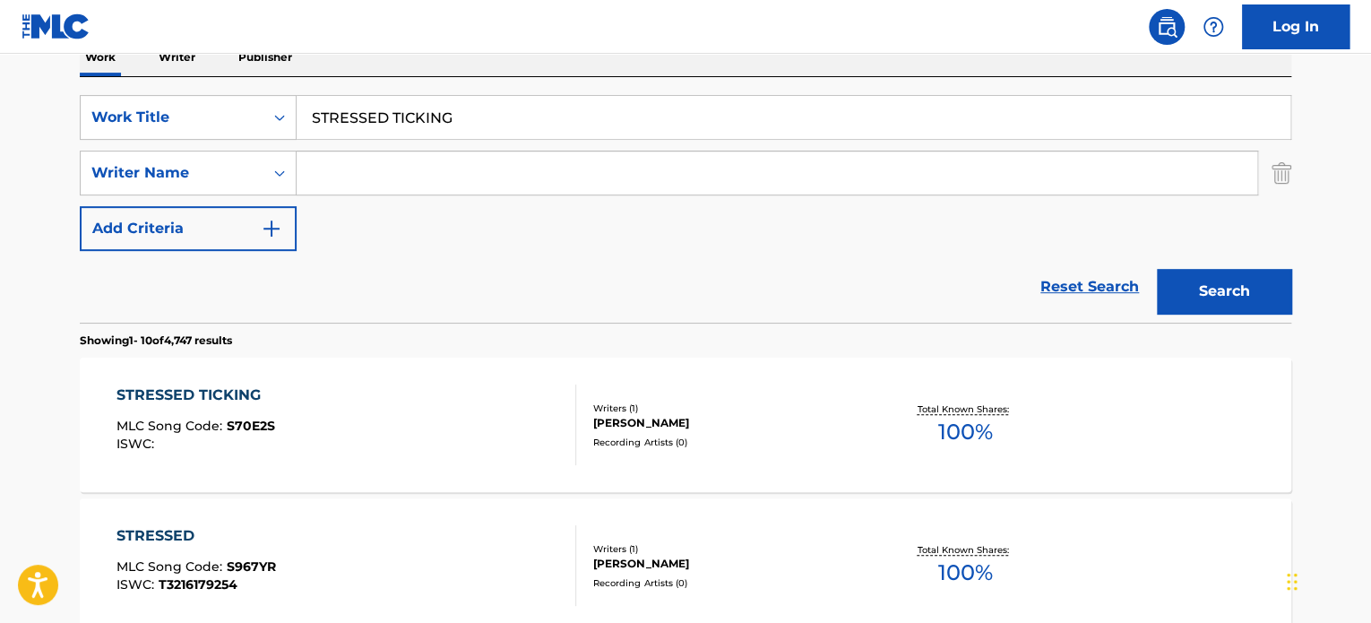
click at [410, 114] on input "STRESSED TICKING" at bounding box center [794, 117] width 994 height 43
paste input "NEEDLE UP"
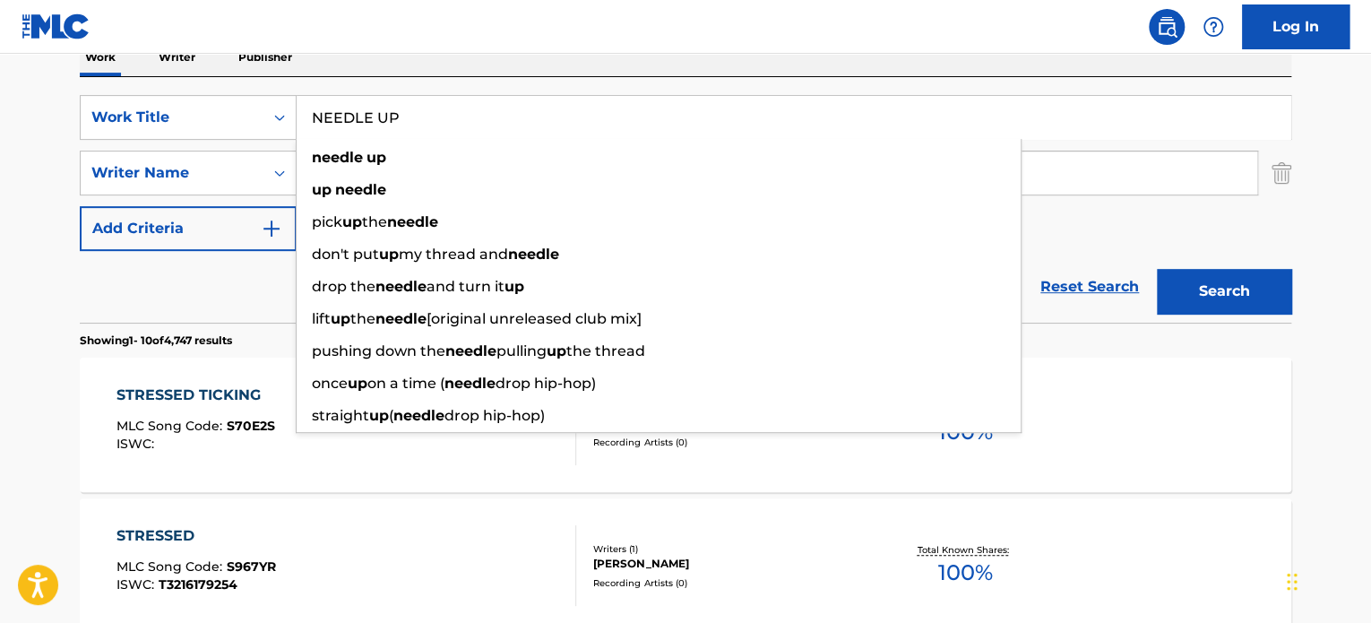
type input "NEEDLE UP"
click at [1214, 287] on button "Search" at bounding box center [1224, 291] width 134 height 45
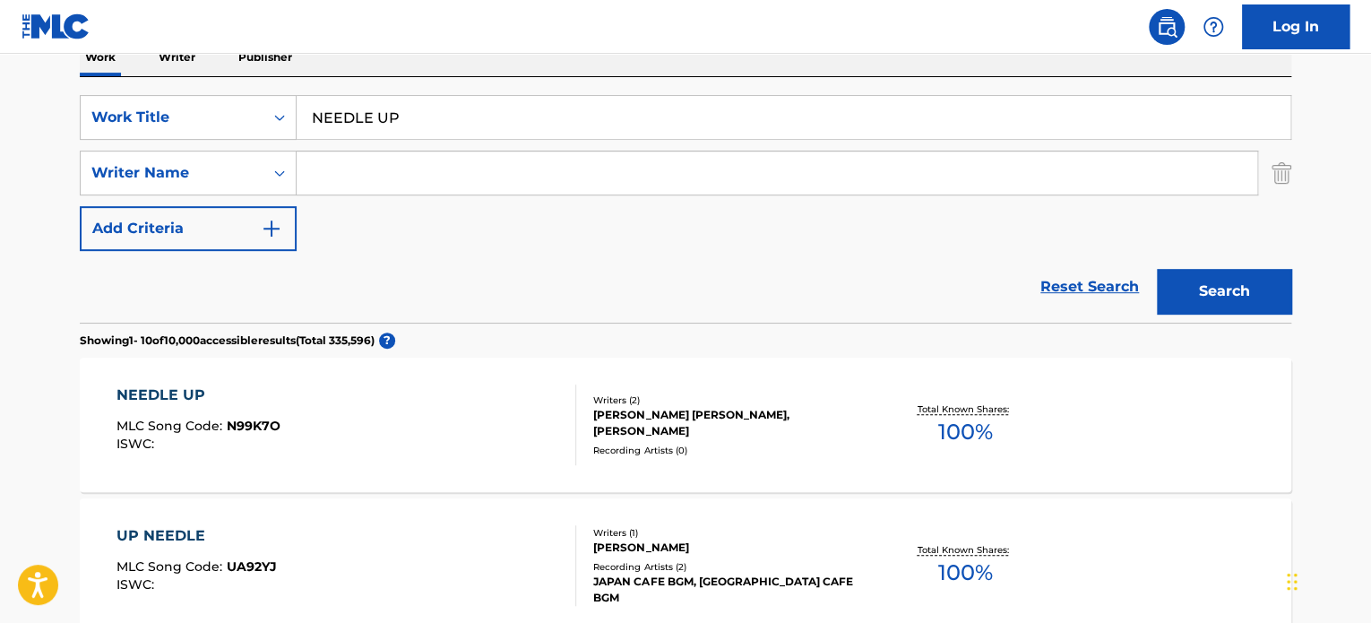
click at [445, 425] on div "NEEDLE UP MLC Song Code : N99K7O ISWC :" at bounding box center [347, 425] width 461 height 81
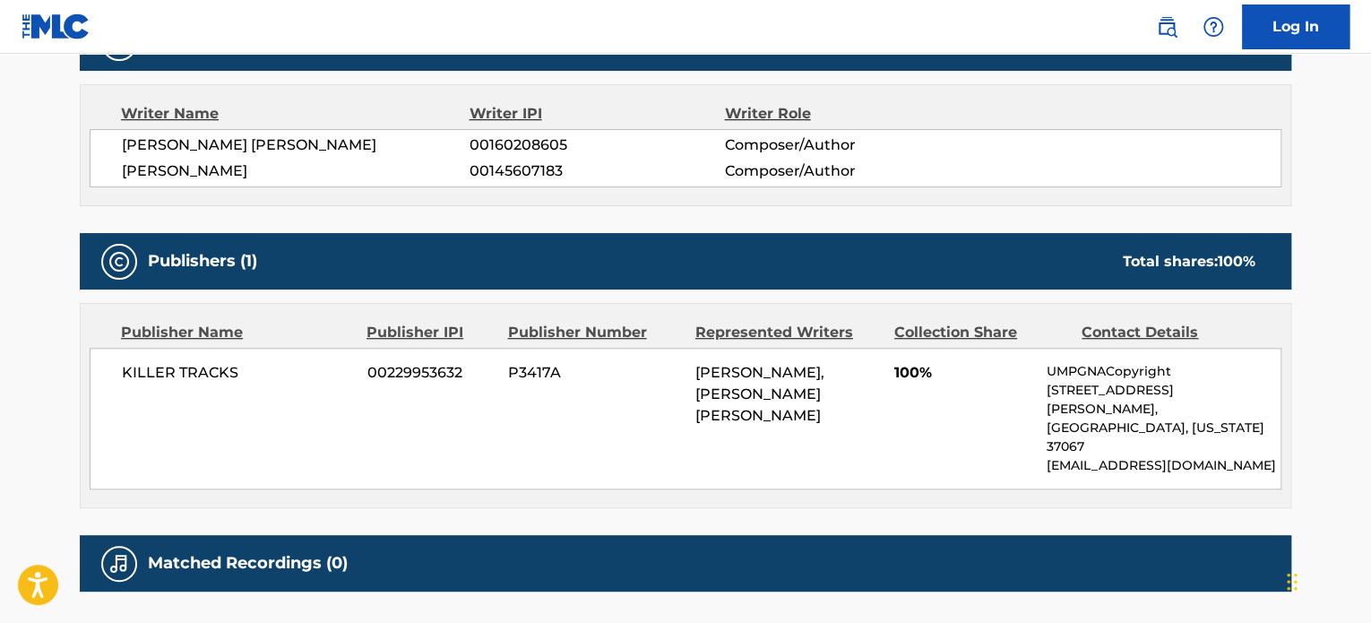
scroll to position [716, 0]
